Goal: Transaction & Acquisition: Purchase product/service

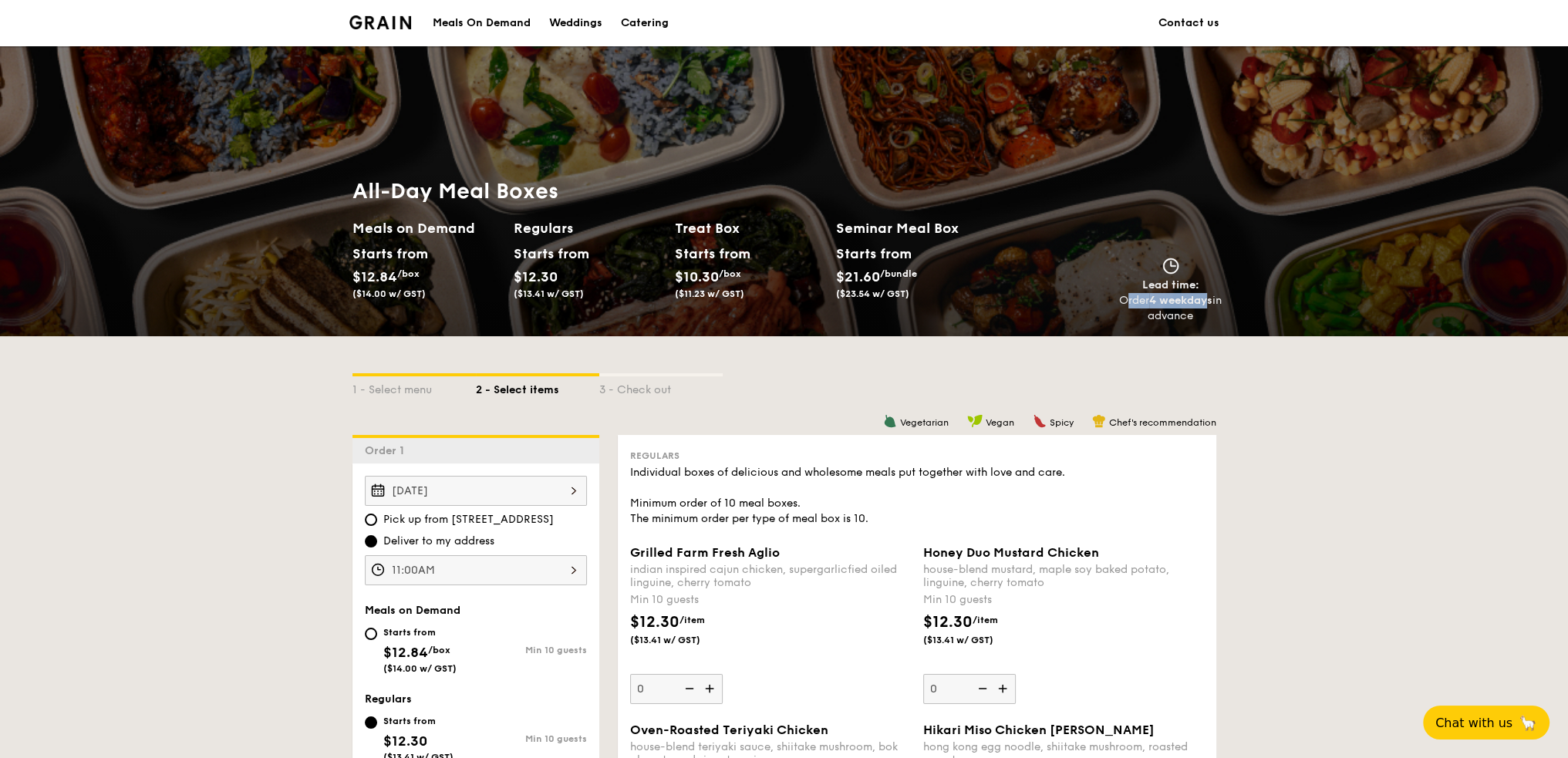
drag, startPoint x: 1132, startPoint y: 299, endPoint x: 1212, endPoint y: 298, distance: 80.0
click at [1212, 298] on div "Order 4 weekdays in advance" at bounding box center [1170, 308] width 103 height 31
click at [1198, 304] on strong "4 weekdays" at bounding box center [1180, 300] width 63 height 13
click at [1177, 21] on link "Contact us" at bounding box center [1188, 23] width 61 height 47
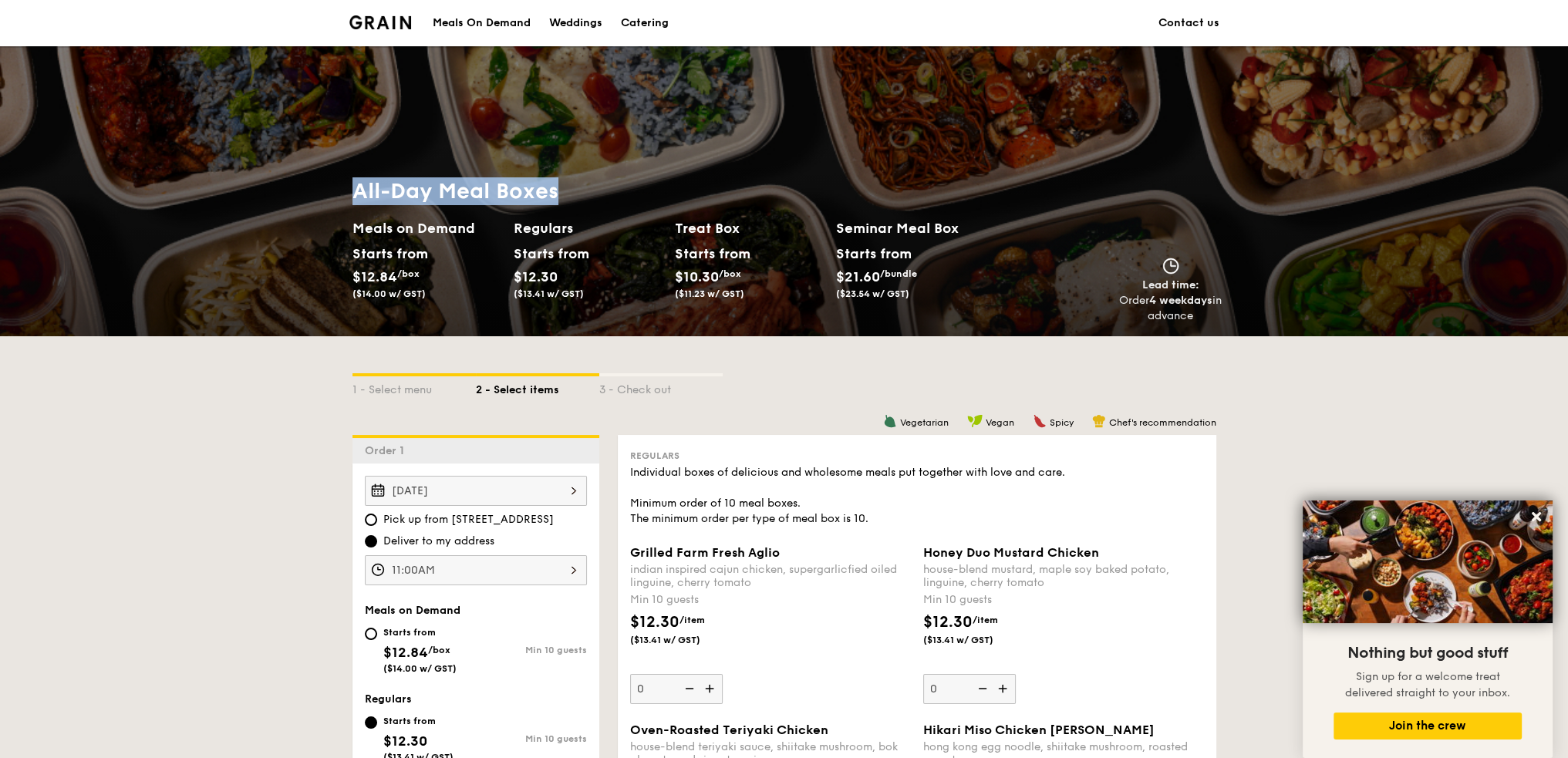
drag, startPoint x: 354, startPoint y: 185, endPoint x: 569, endPoint y: 186, distance: 215.0
click at [569, 186] on h1 "All-Day Meal Boxes" at bounding box center [675, 191] width 645 height 27
copy h1 "All-Day Meal Boxes"
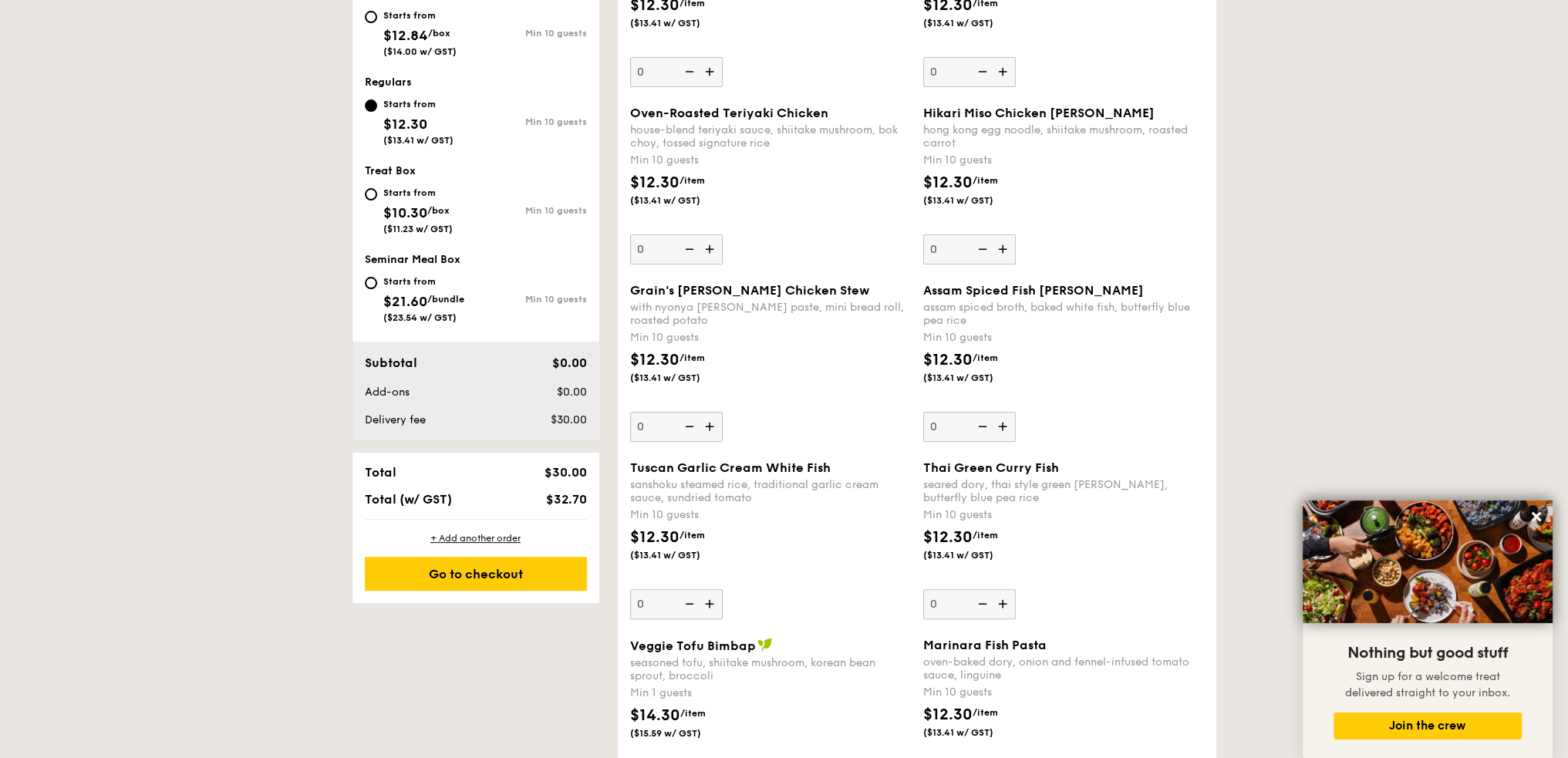
scroll to position [309, 0]
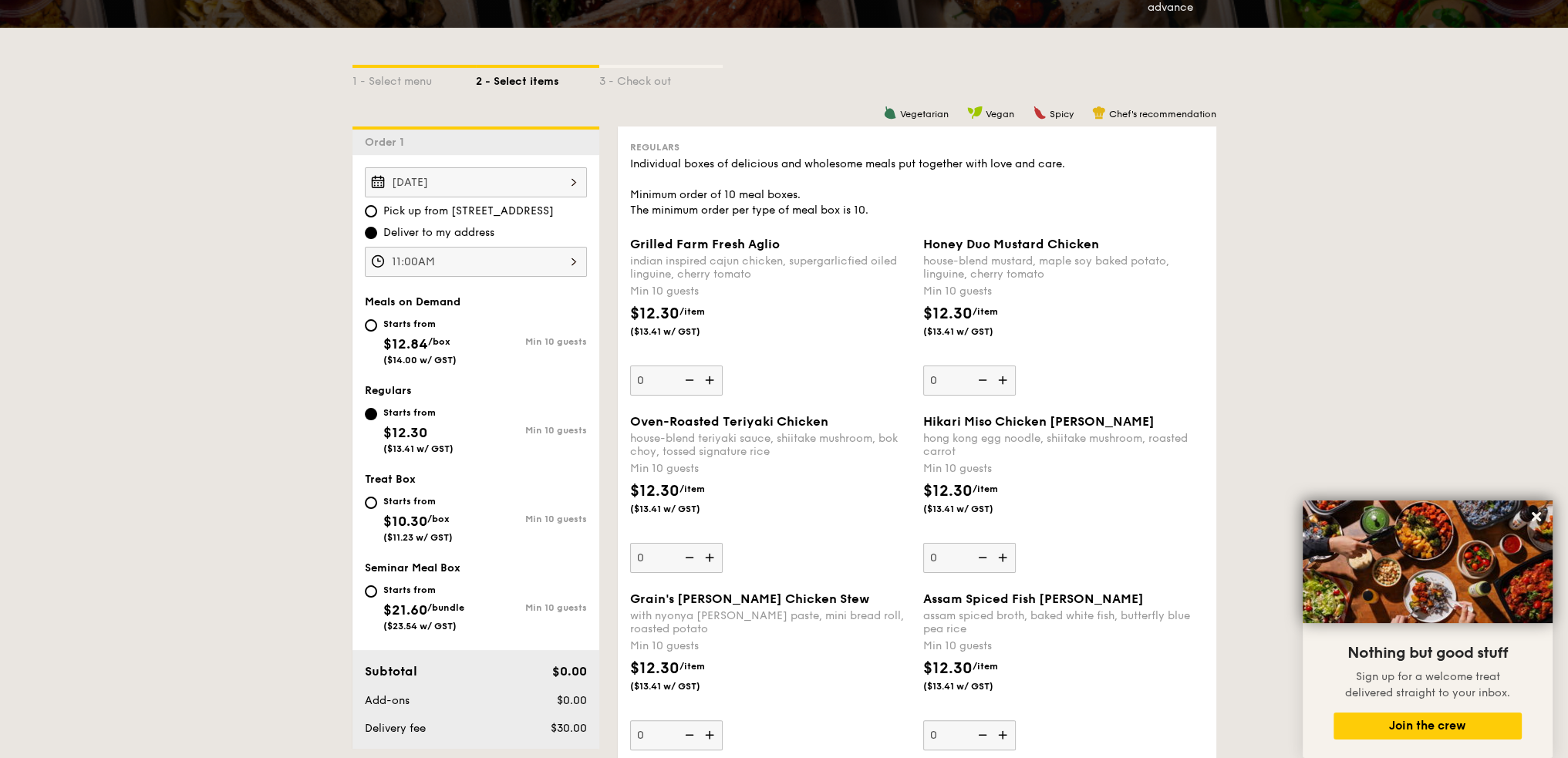
click at [376, 322] on div "Starts from $12.84 /box ($14.00 w/ GST)" at bounding box center [419, 339] width 111 height 51
click at [376, 322] on input "Starts from $12.84 /box ($14.00 w/ GST) Min 10 guests" at bounding box center [370, 325] width 12 height 12
radio input "true"
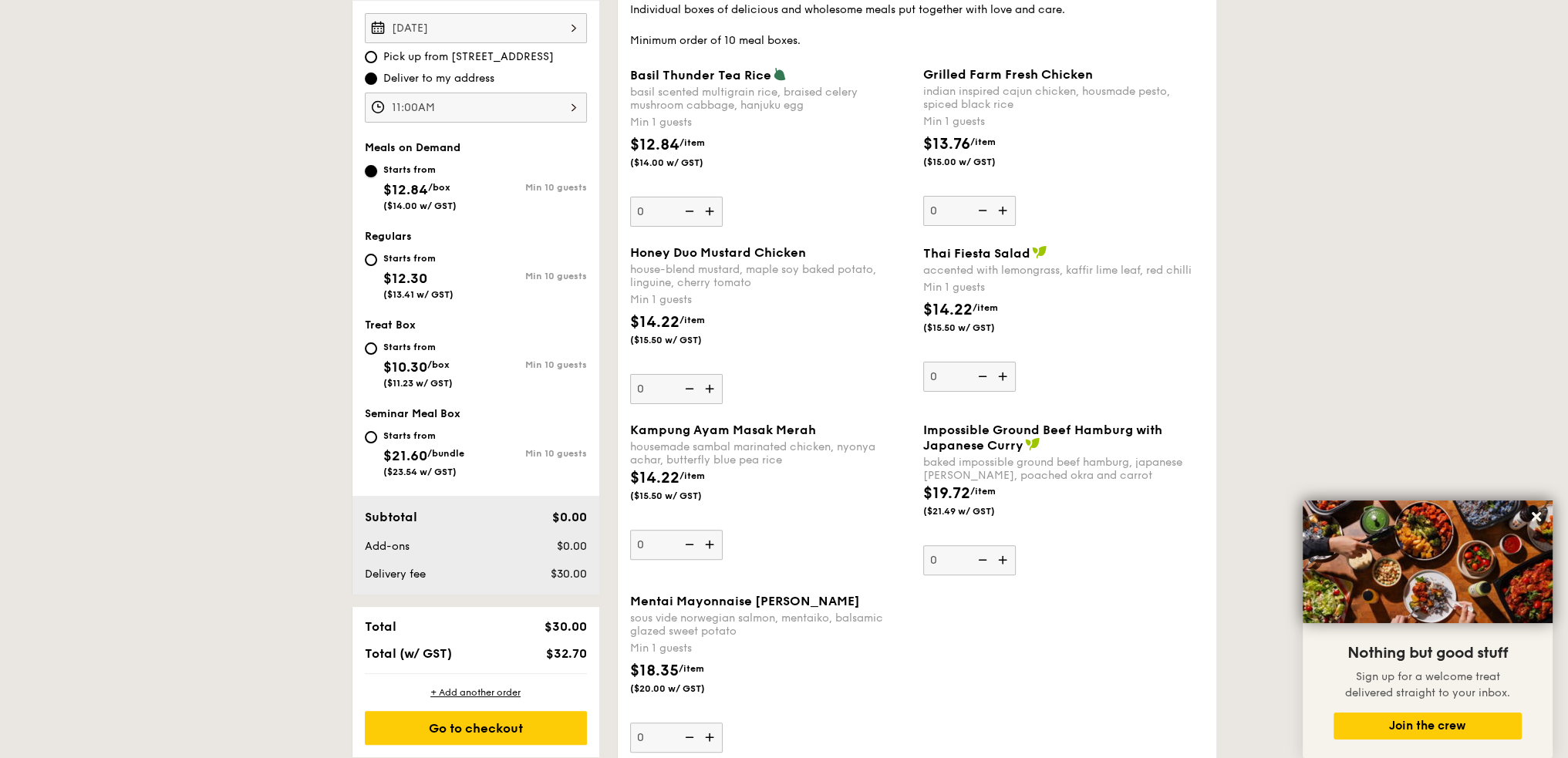
scroll to position [540, 0]
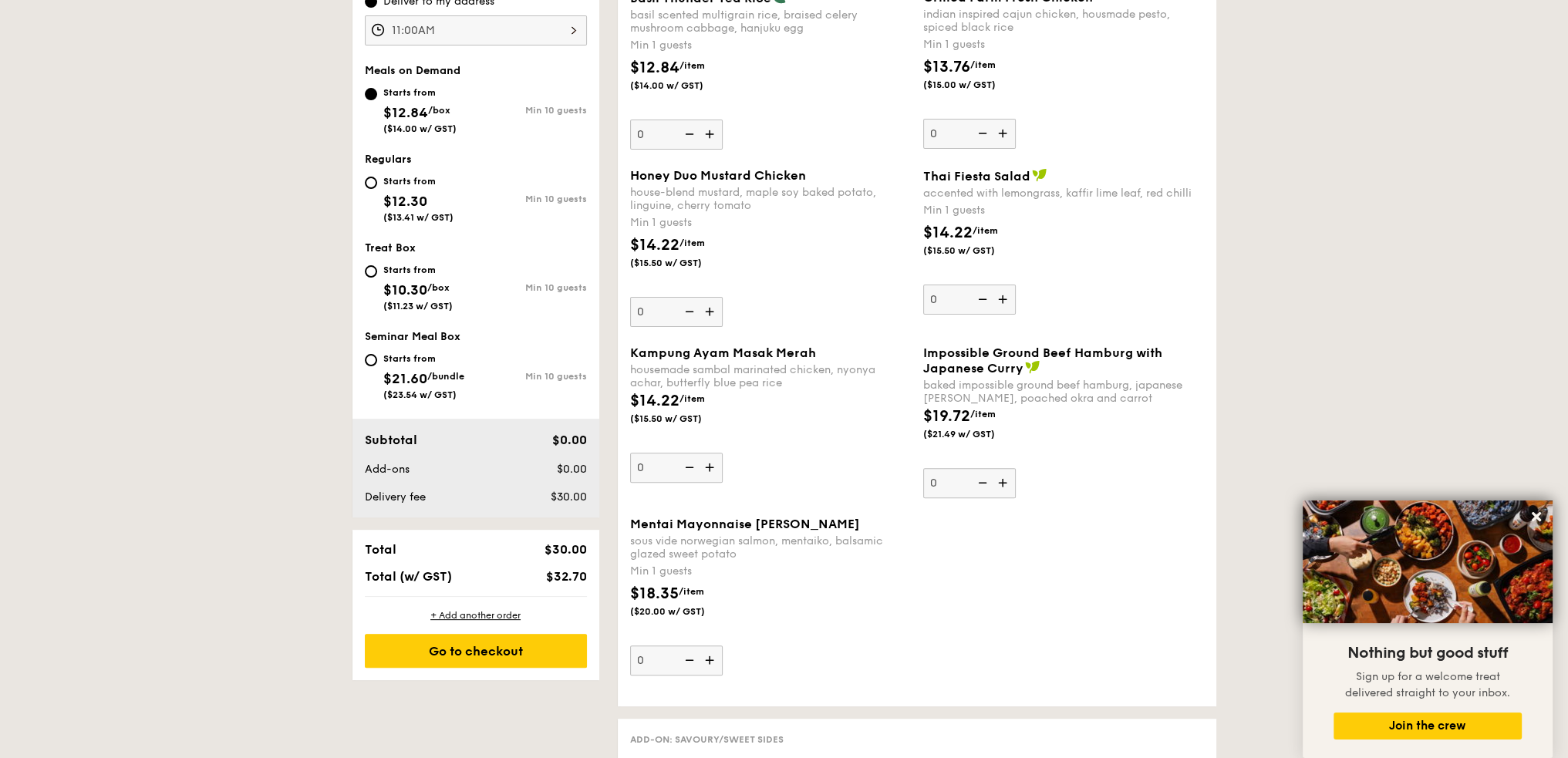
click at [714, 661] on img at bounding box center [711, 660] width 23 height 29
click at [714, 661] on input "0" at bounding box center [675, 661] width 92 height 30
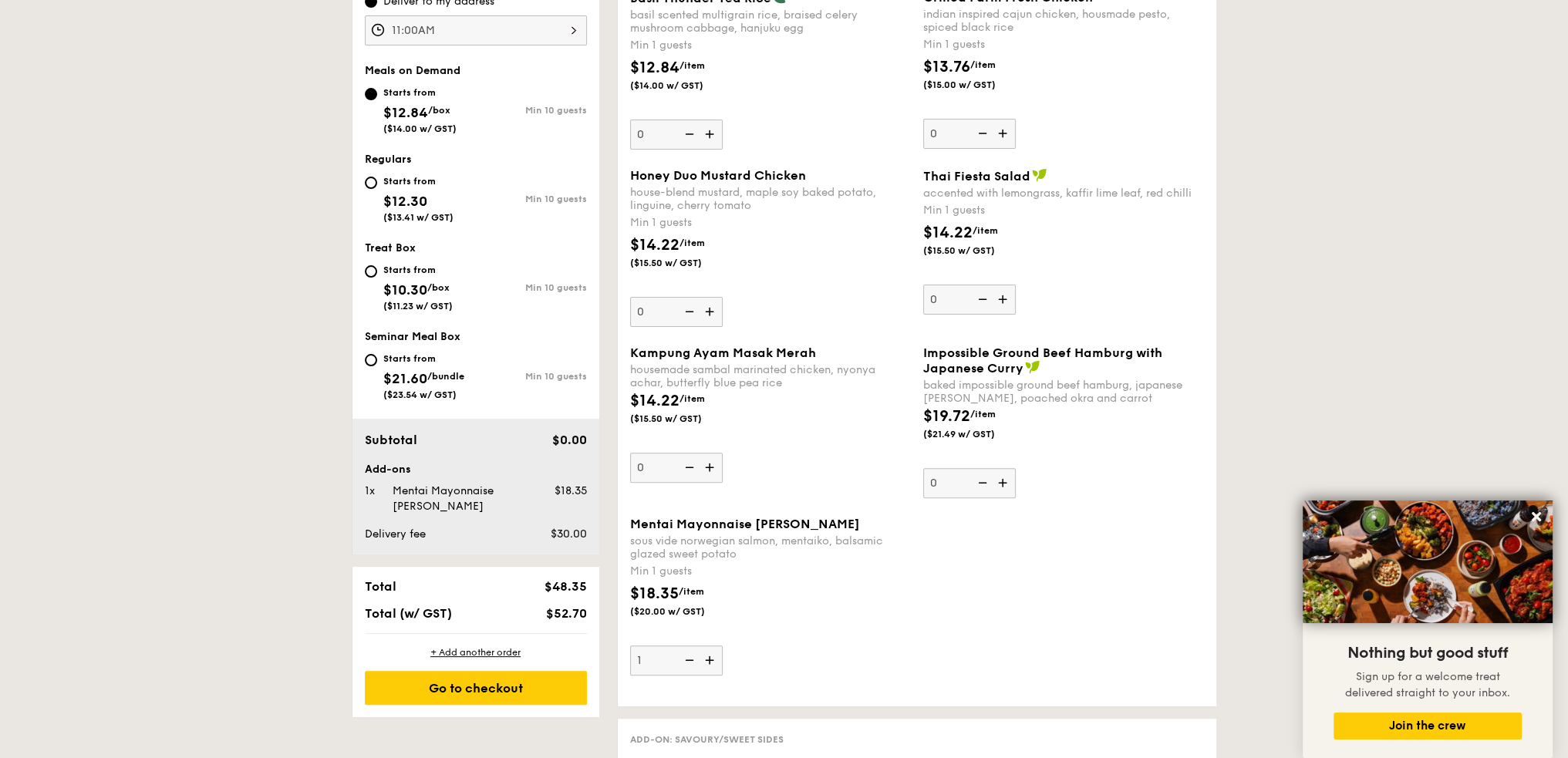
click at [714, 661] on img at bounding box center [711, 660] width 23 height 29
click at [714, 661] on input "1" at bounding box center [675, 661] width 92 height 30
click at [714, 661] on img at bounding box center [711, 660] width 23 height 29
click at [714, 661] on input "2" at bounding box center [675, 661] width 92 height 30
click at [714, 661] on img at bounding box center [711, 660] width 23 height 29
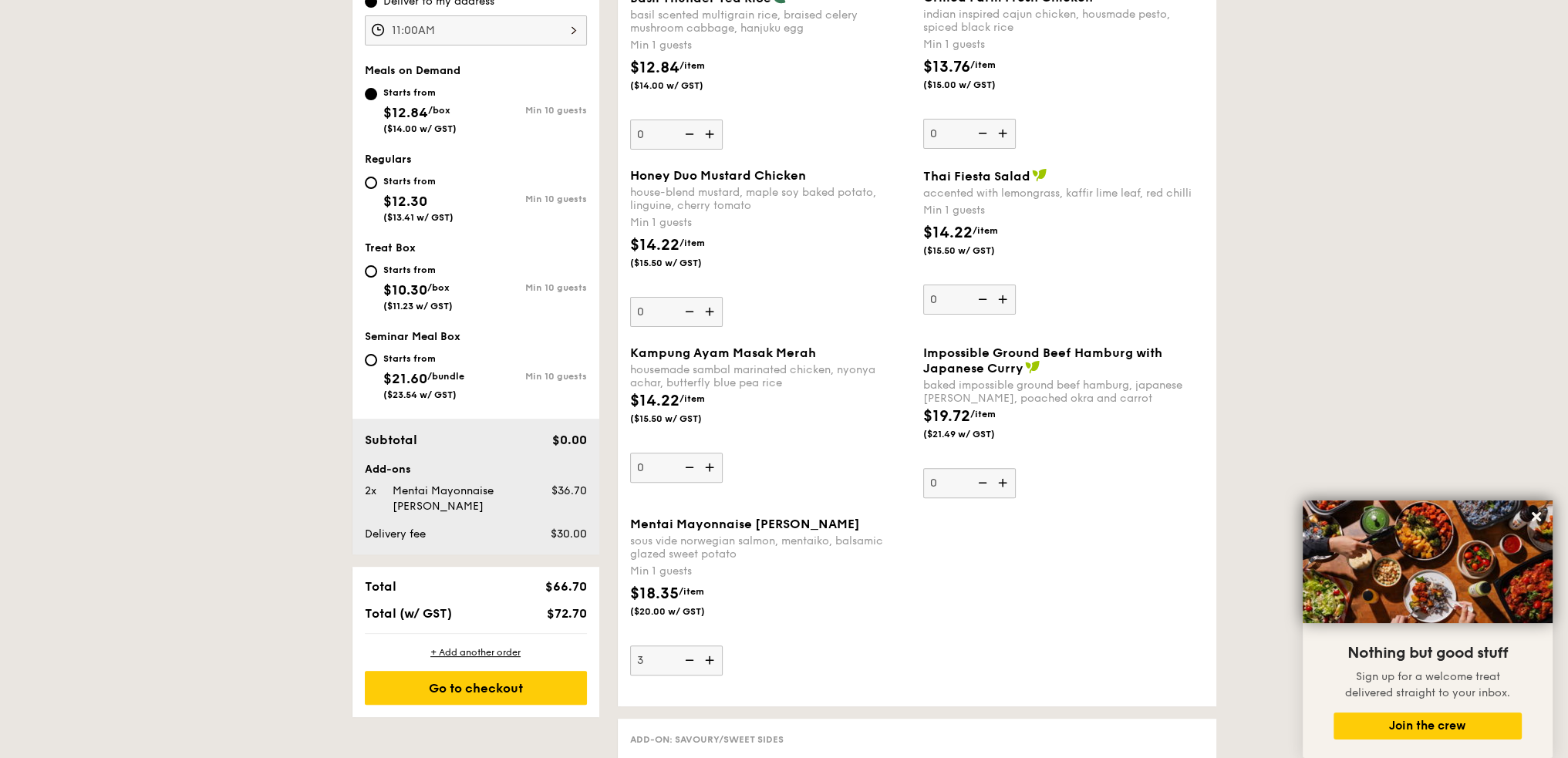
click at [714, 661] on input "3" at bounding box center [675, 661] width 92 height 30
click at [714, 661] on img at bounding box center [711, 660] width 23 height 29
click at [714, 661] on input "4" at bounding box center [675, 661] width 92 height 30
click at [714, 661] on img at bounding box center [711, 660] width 23 height 29
click at [714, 661] on input "5" at bounding box center [675, 661] width 92 height 30
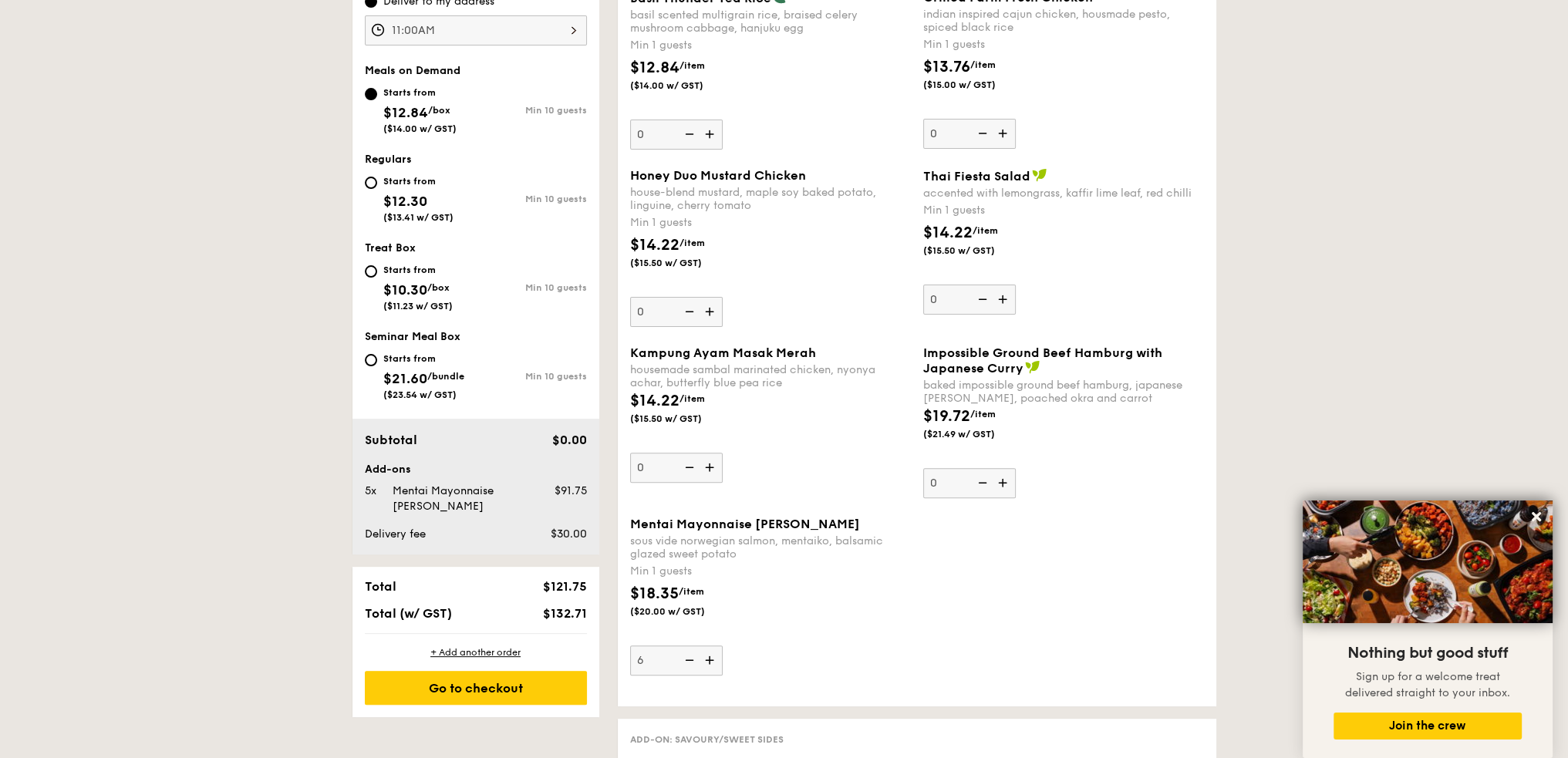
click at [714, 661] on img at bounding box center [711, 660] width 23 height 29
click at [714, 661] on input "6" at bounding box center [675, 661] width 92 height 30
click at [714, 661] on img at bounding box center [711, 660] width 23 height 29
click at [714, 661] on input "7" at bounding box center [675, 661] width 92 height 30
click at [714, 661] on img at bounding box center [711, 660] width 23 height 29
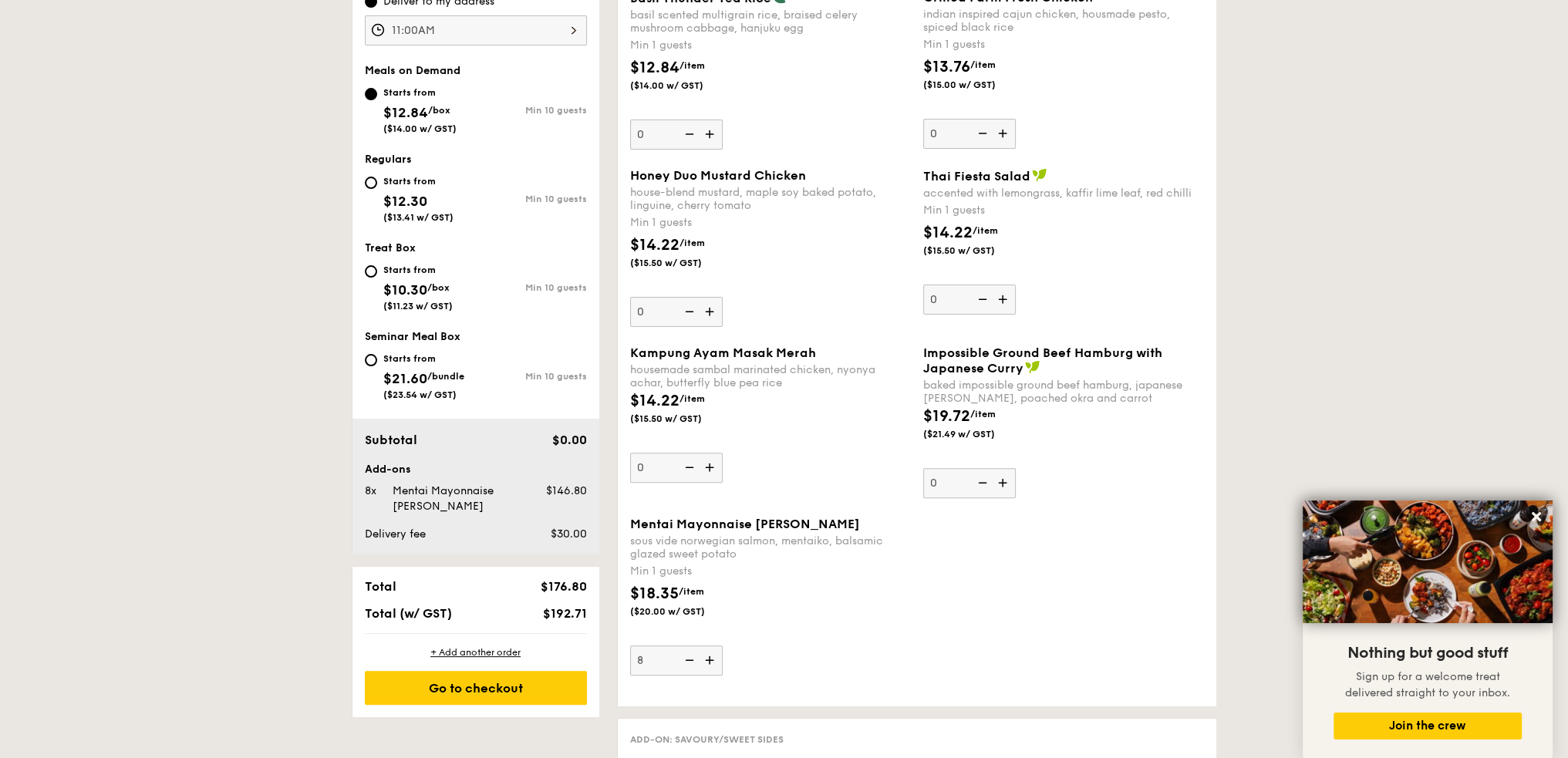
click at [714, 661] on input "8" at bounding box center [675, 661] width 92 height 30
click at [714, 661] on img at bounding box center [711, 660] width 23 height 29
click at [714, 661] on input "9" at bounding box center [675, 661] width 92 height 30
type input "10"
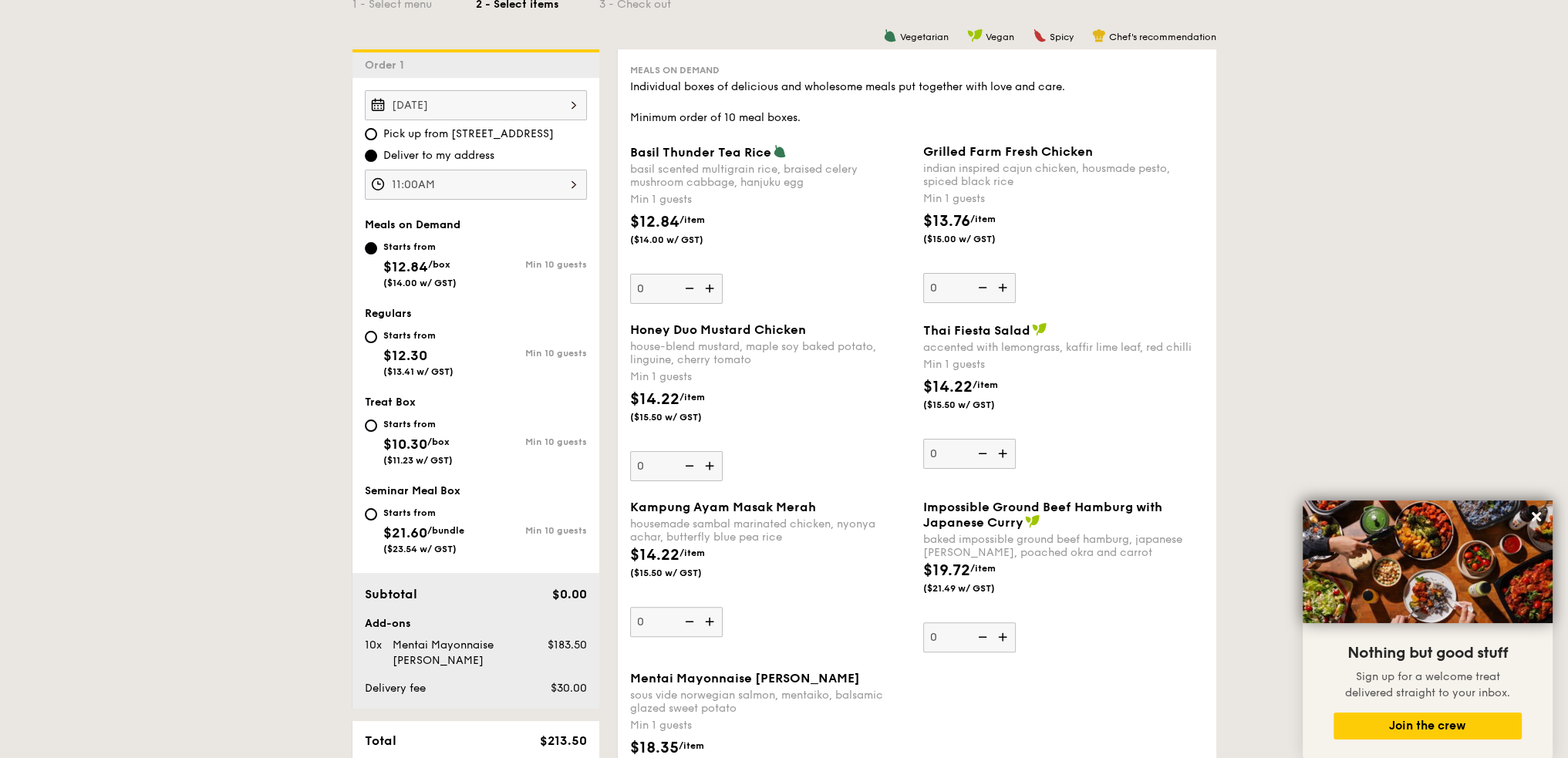
scroll to position [309, 0]
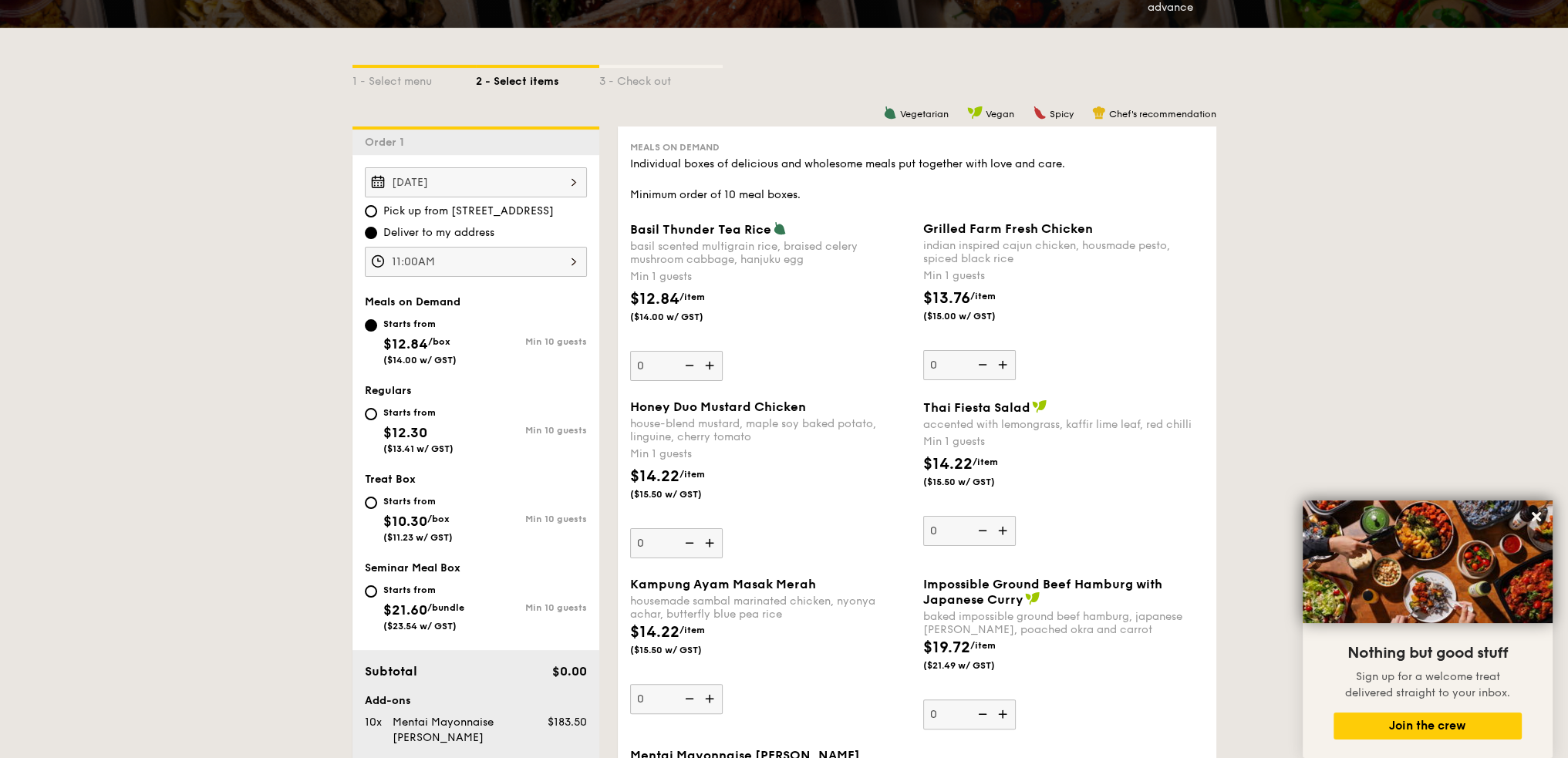
click at [715, 543] on img at bounding box center [711, 542] width 23 height 29
click at [715, 543] on input "0" at bounding box center [675, 543] width 92 height 30
click at [715, 543] on img at bounding box center [711, 542] width 23 height 29
click at [715, 543] on input "1" at bounding box center [675, 543] width 92 height 30
click at [715, 542] on img at bounding box center [711, 542] width 23 height 29
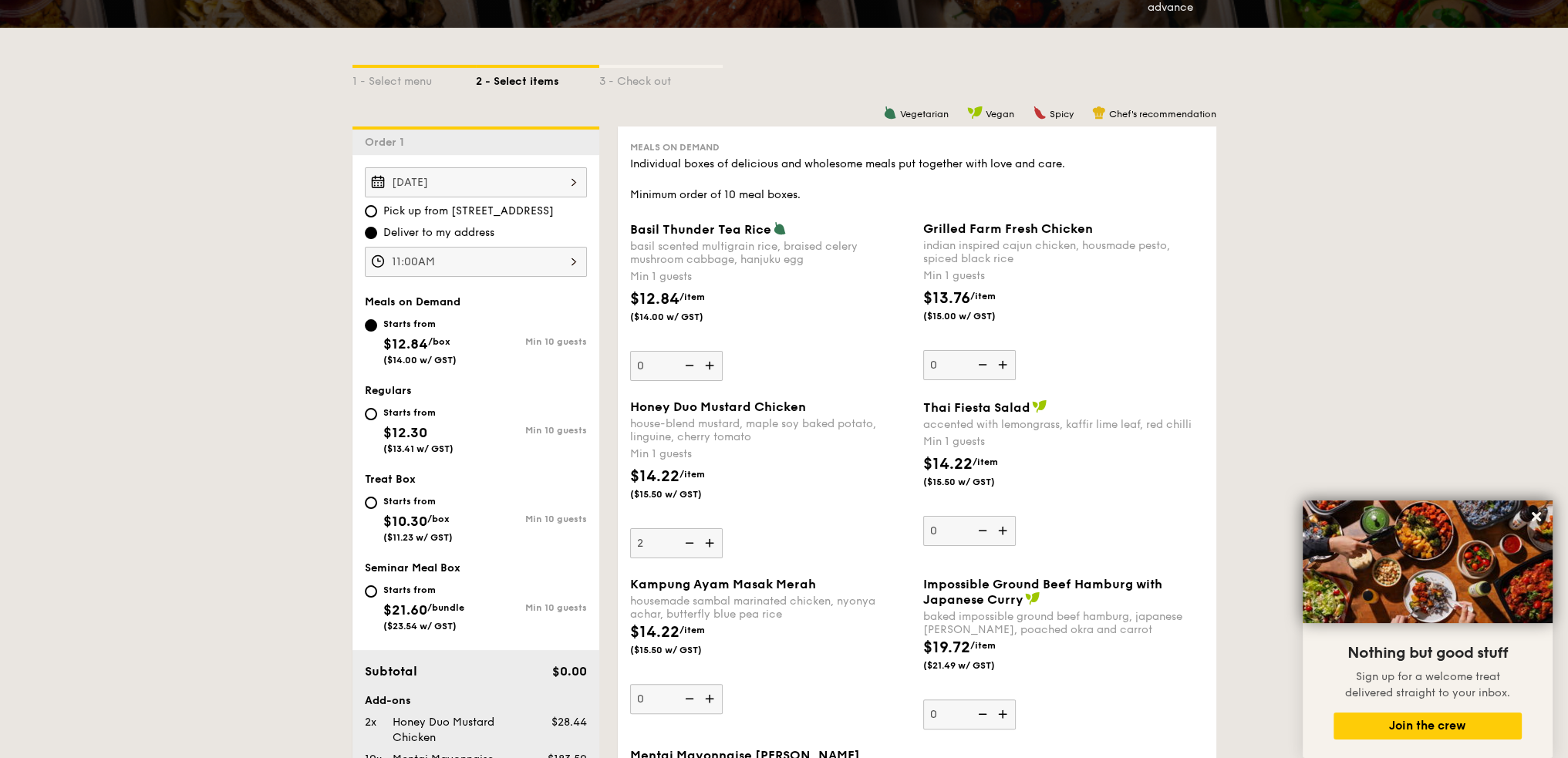
click at [715, 542] on input "2" at bounding box center [675, 543] width 92 height 30
click at [715, 542] on img at bounding box center [711, 542] width 23 height 29
click at [715, 542] on input "3" at bounding box center [675, 543] width 92 height 30
click at [715, 542] on img at bounding box center [711, 542] width 23 height 29
click at [715, 542] on input "4" at bounding box center [675, 543] width 92 height 30
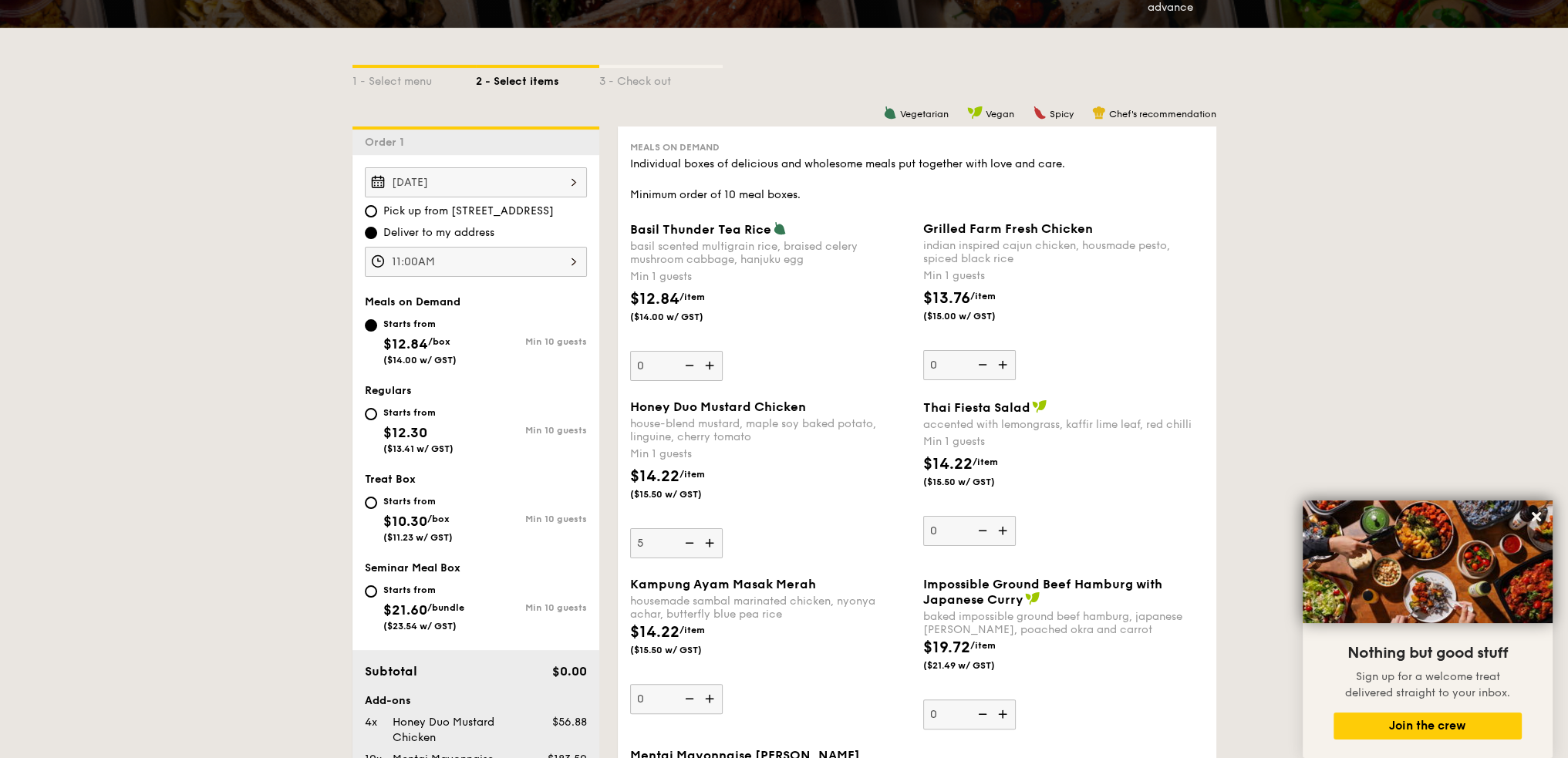
click at [715, 542] on img at bounding box center [711, 542] width 23 height 29
click at [715, 542] on input "5" at bounding box center [675, 543] width 92 height 30
click at [715, 542] on img at bounding box center [711, 542] width 23 height 29
click at [715, 542] on input "6" at bounding box center [675, 543] width 92 height 30
click at [713, 542] on img at bounding box center [711, 542] width 23 height 29
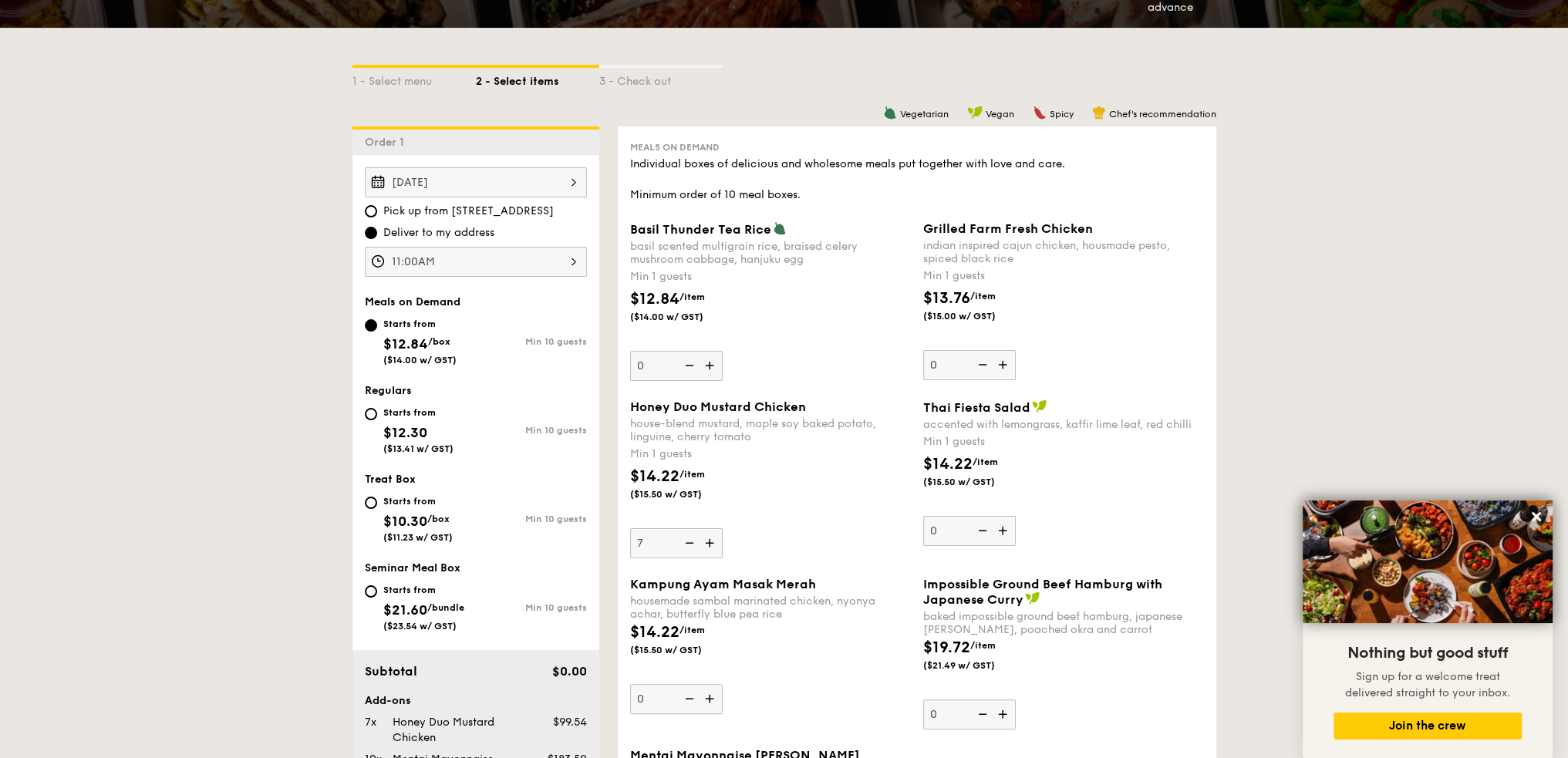
click at [713, 542] on input "7" at bounding box center [675, 543] width 92 height 30
type input "8"
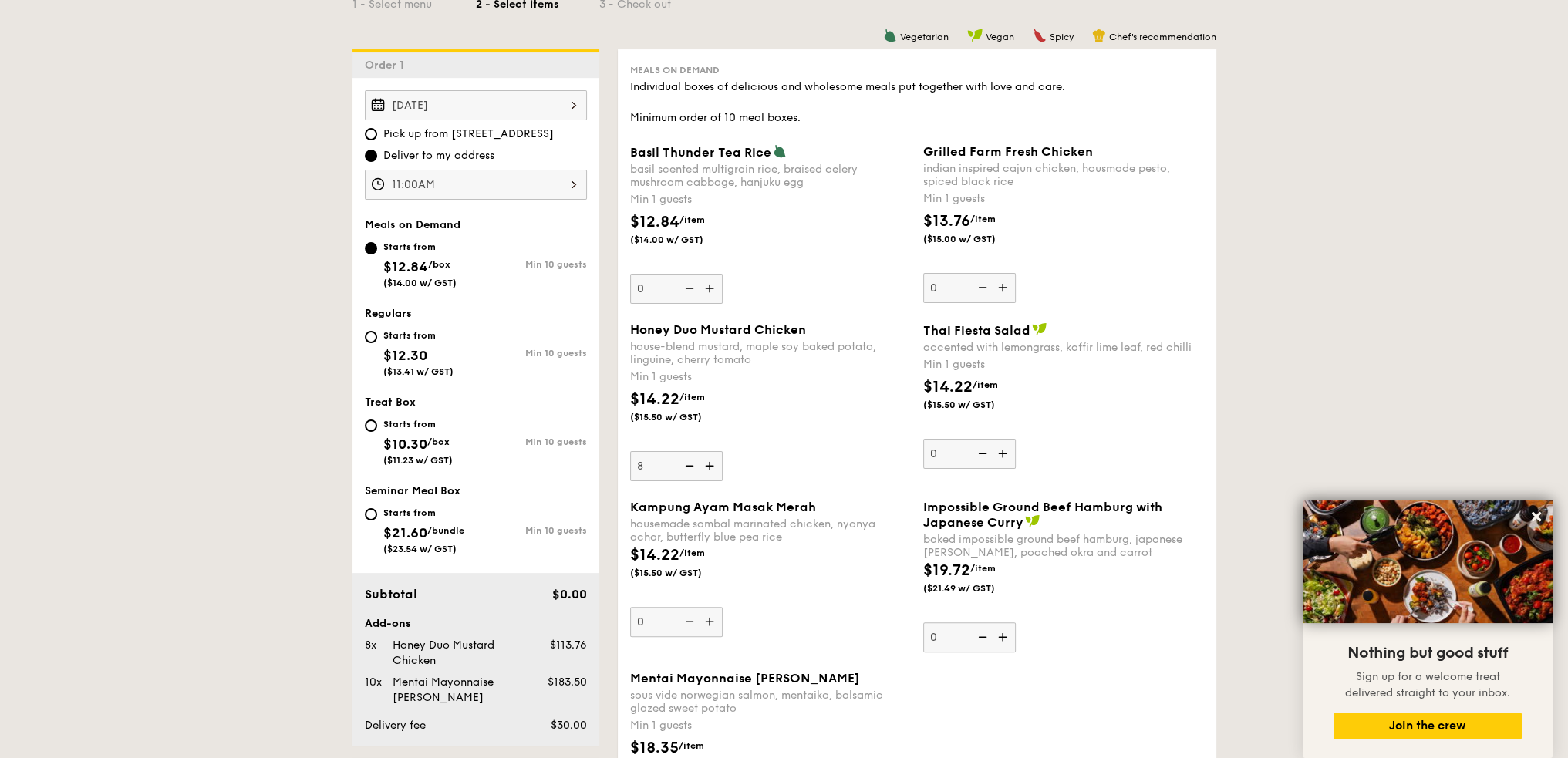
click at [1002, 635] on img at bounding box center [1004, 637] width 23 height 29
click at [1002, 635] on input "0" at bounding box center [969, 637] width 92 height 30
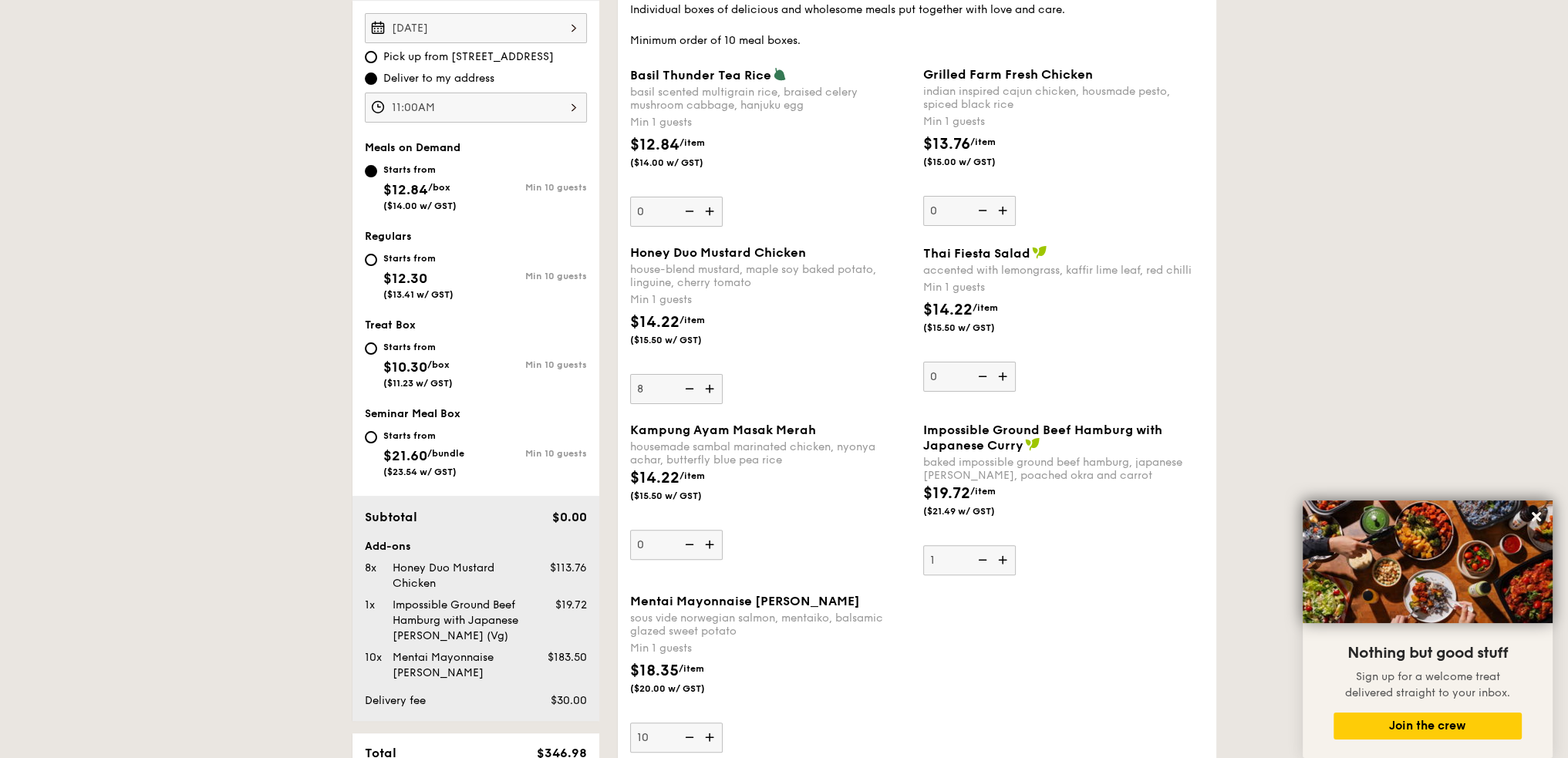
click at [981, 564] on img at bounding box center [981, 559] width 23 height 29
click at [981, 564] on input "1" at bounding box center [969, 560] width 92 height 30
type input "0"
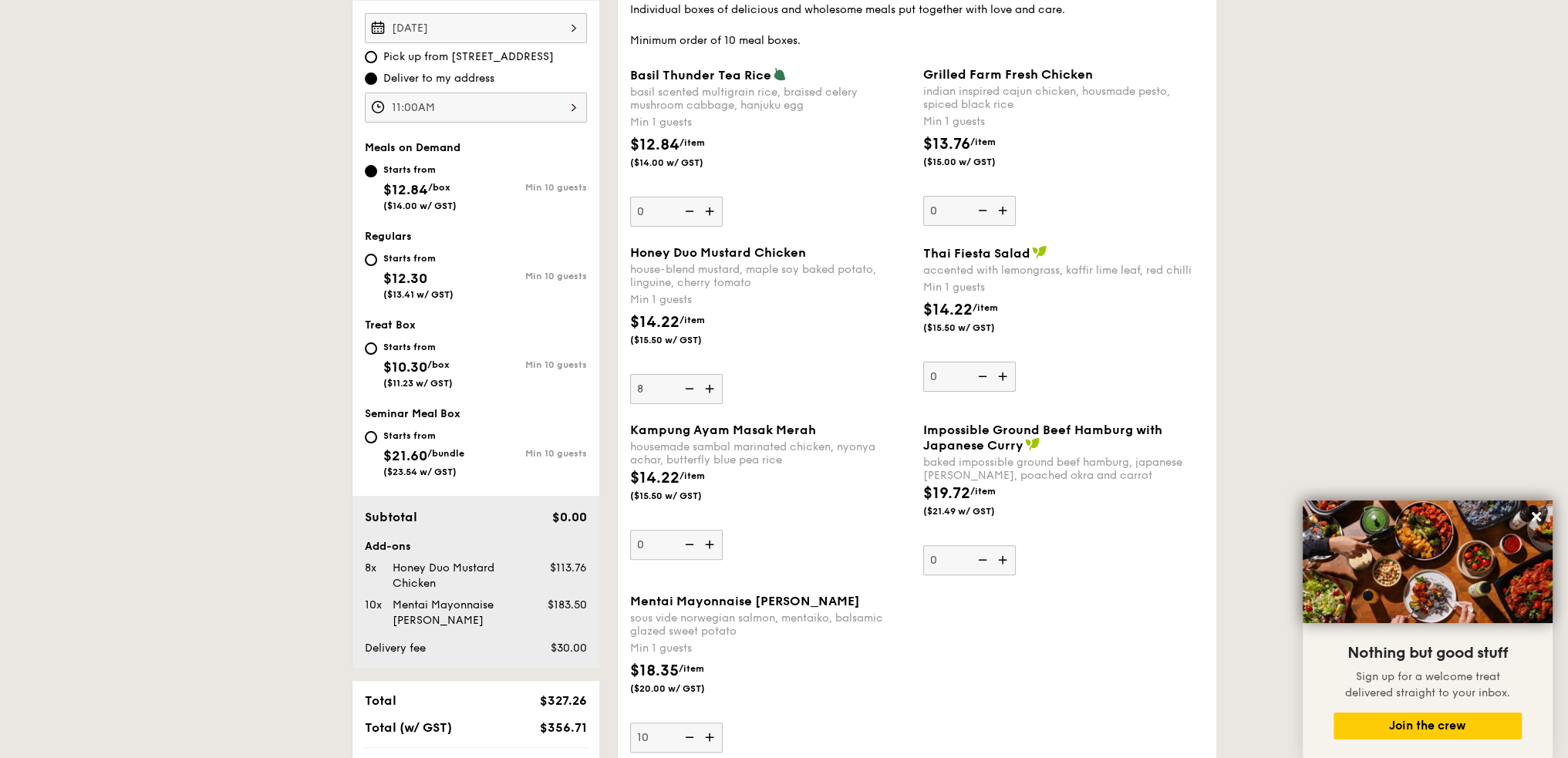
scroll to position [386, 0]
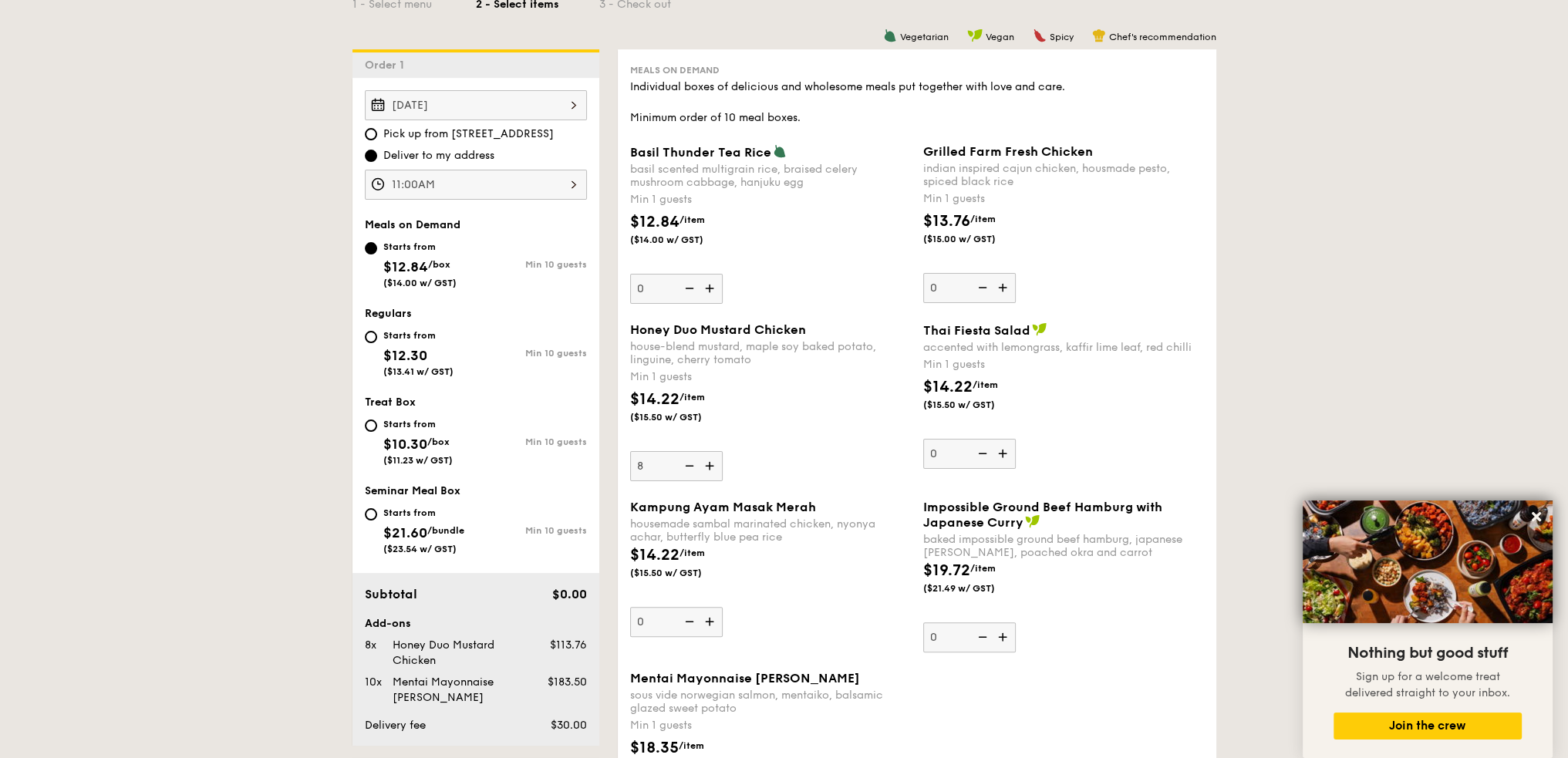
click at [706, 462] on img at bounding box center [711, 465] width 23 height 29
click at [706, 462] on input "8" at bounding box center [675, 466] width 92 height 30
click at [706, 462] on img at bounding box center [711, 465] width 23 height 29
click at [706, 462] on input "9" at bounding box center [675, 466] width 92 height 30
type input "10"
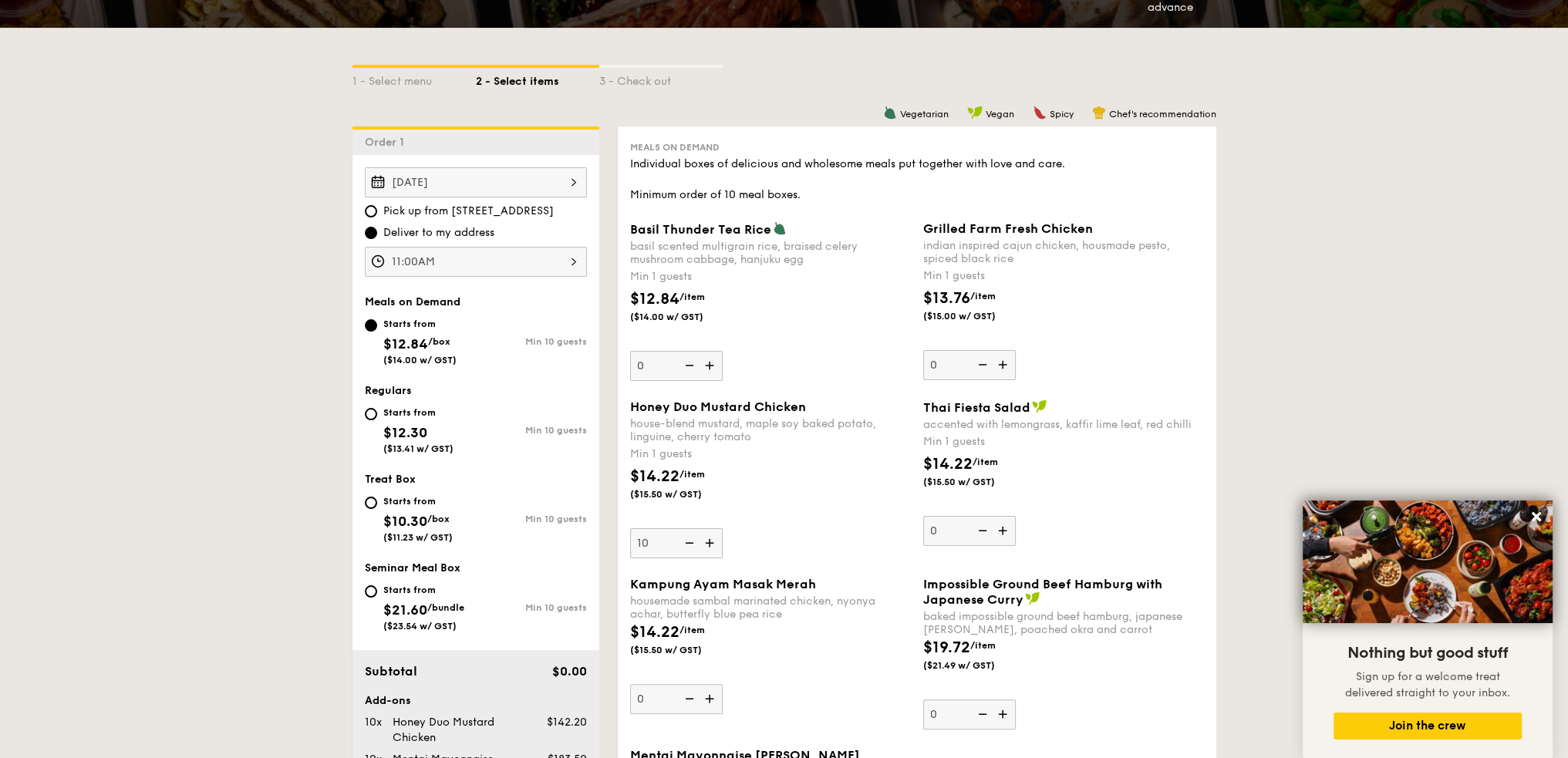
scroll to position [154, 0]
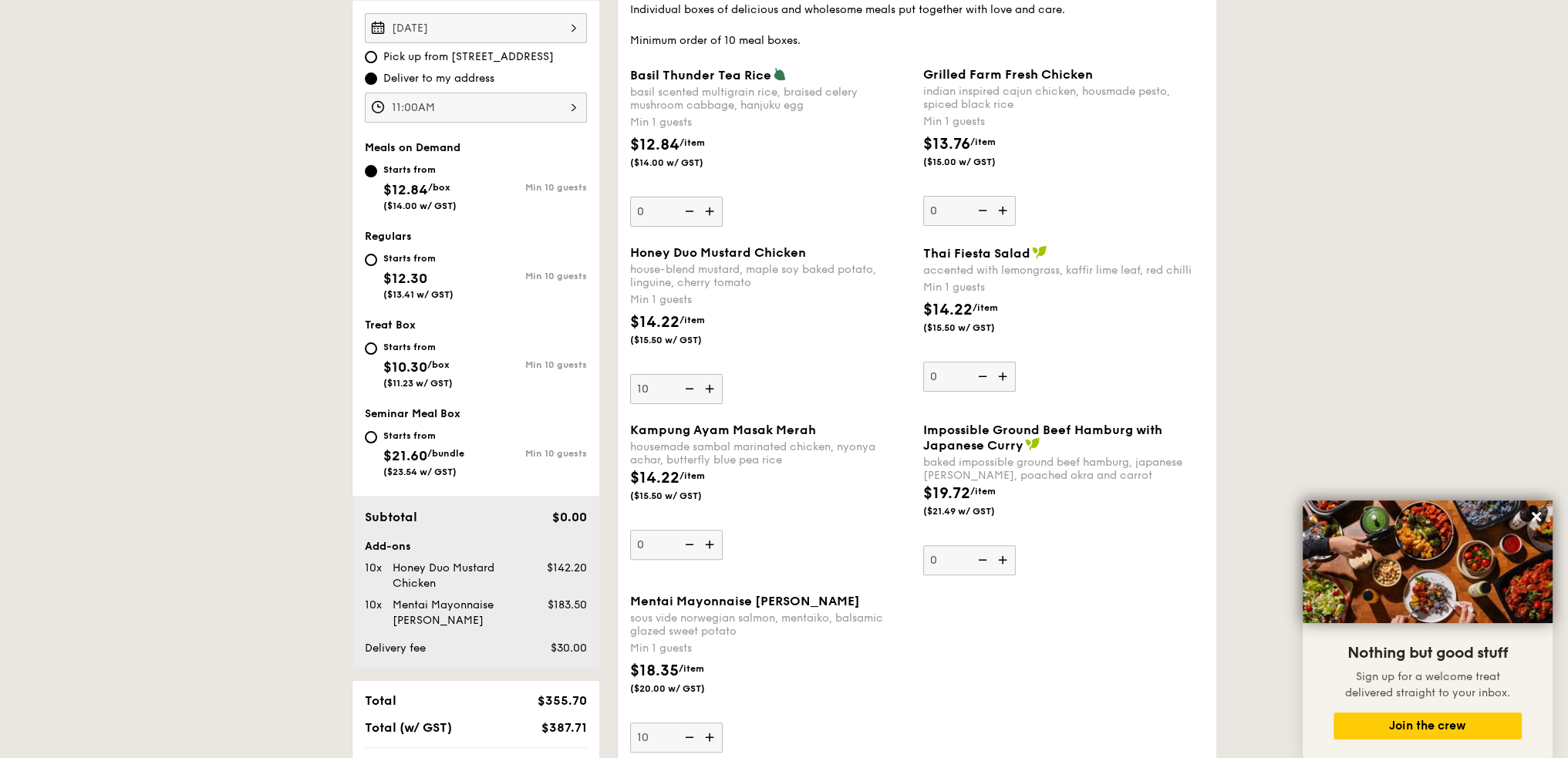
scroll to position [540, 0]
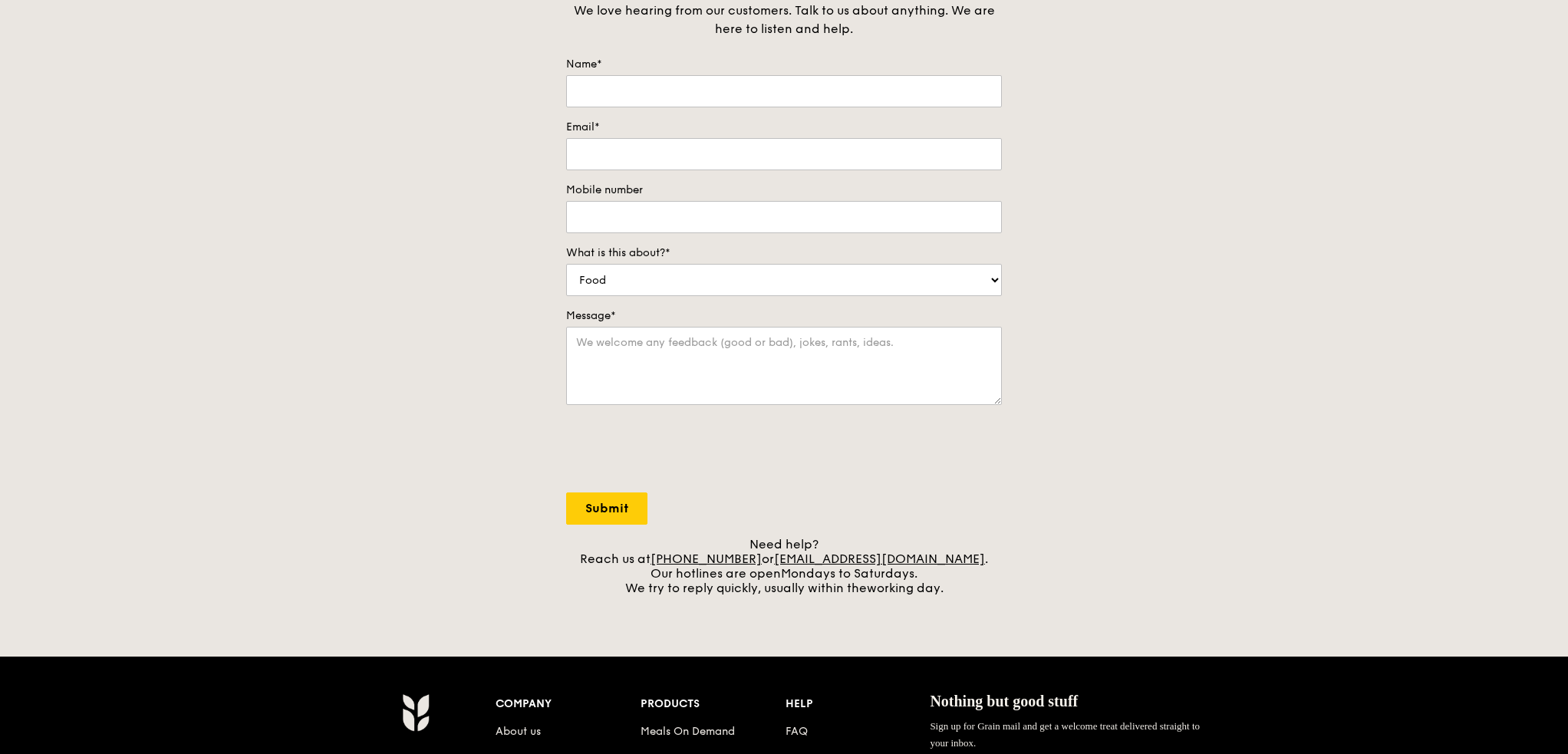
scroll to position [77, 0]
